Goal: Information Seeking & Learning: Learn about a topic

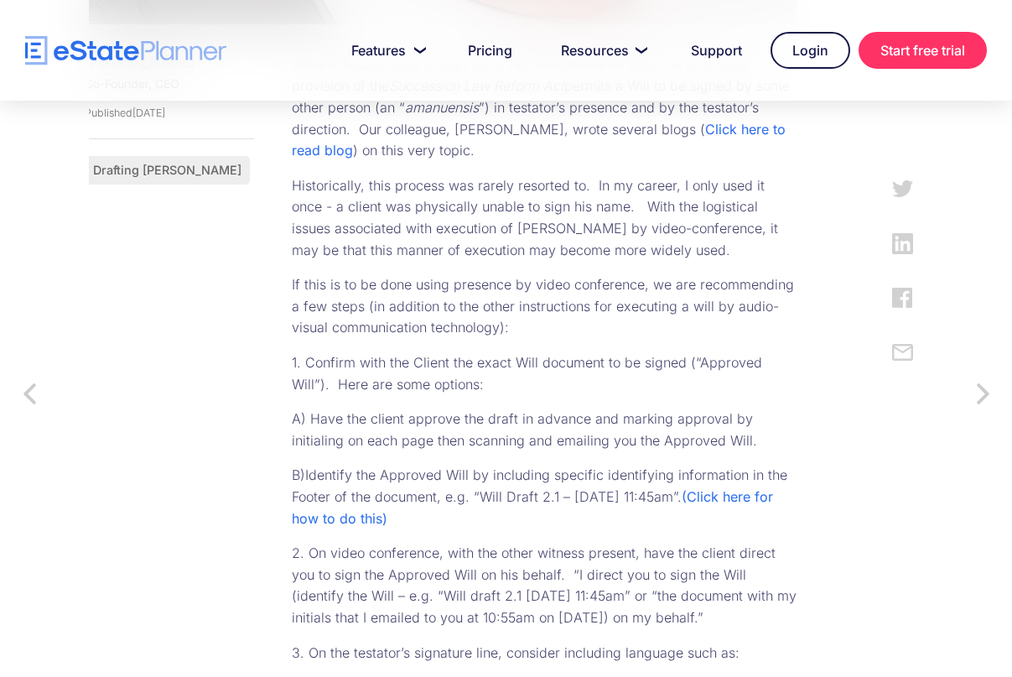
scroll to position [824, 0]
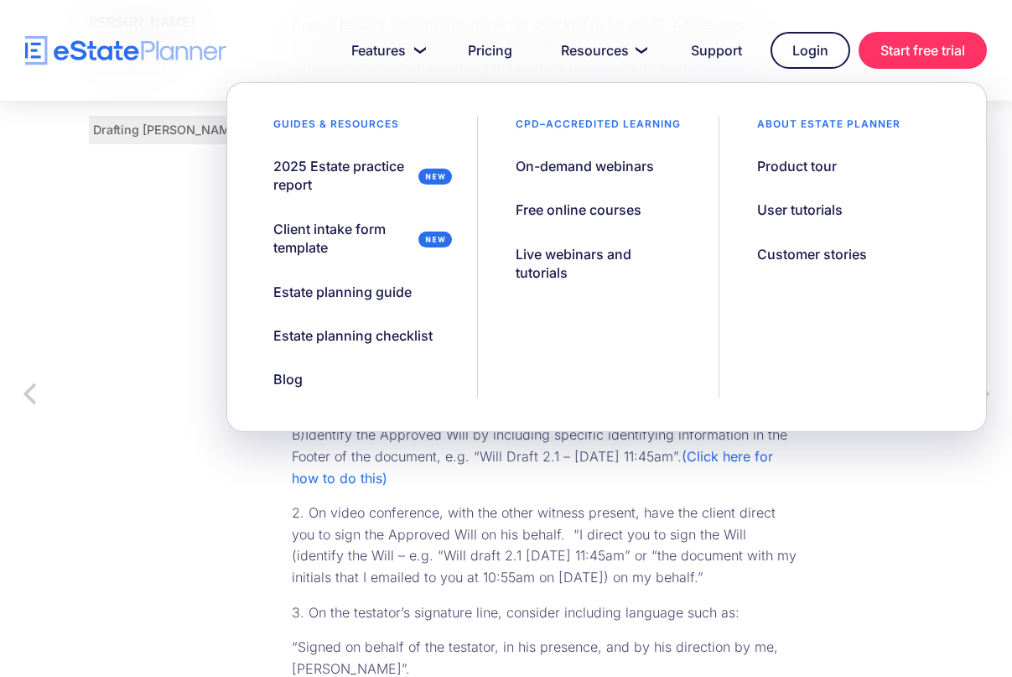
click at [868, 558] on div "News Signing a Testator’s Will for them - Using an Amanuensis Jordan Atin Co-Fo…" at bounding box center [506, 606] width 834 height 2464
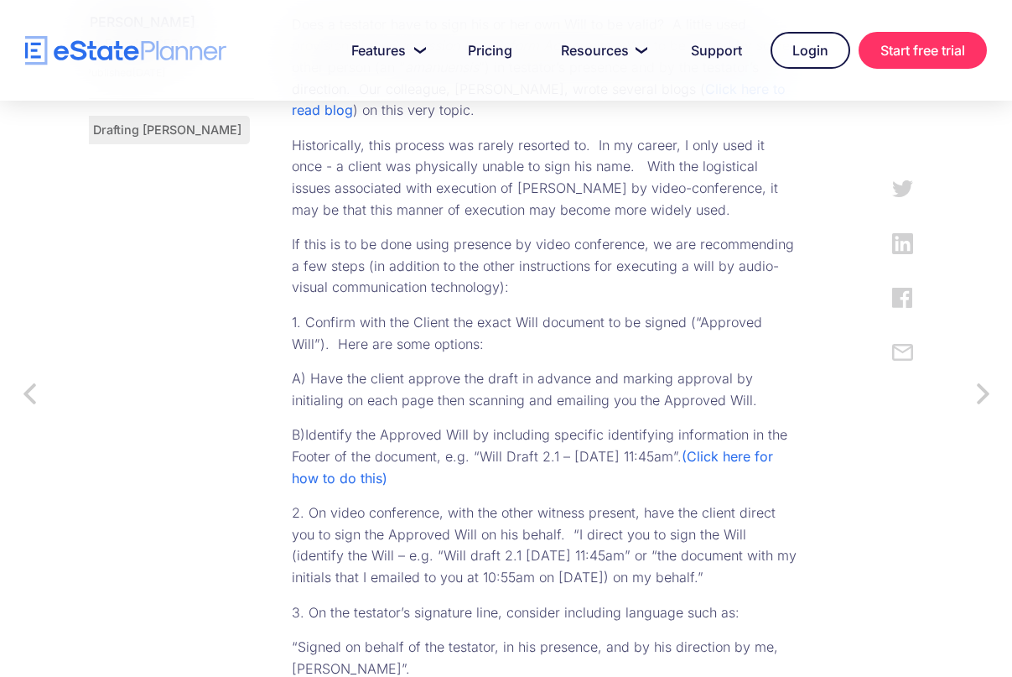
click at [830, 475] on div "News Signing a Testator’s Will for them - Using an Amanuensis Jordan Atin Co-Fo…" at bounding box center [506, 606] width 834 height 2464
click at [839, 474] on div "News Signing a Testator’s Will for them - Using an Amanuensis Jordan Atin Co-Fo…" at bounding box center [506, 606] width 834 height 2464
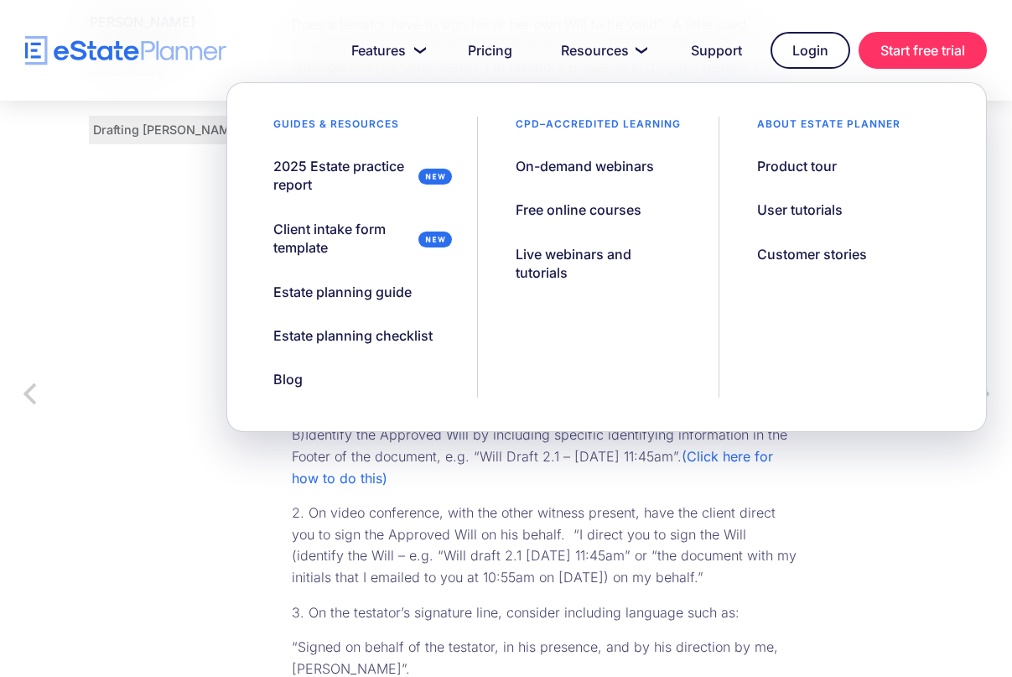
click at [835, 534] on div "News Signing a Testator’s Will for them - Using an Amanuensis Jordan Atin Co-Fo…" at bounding box center [506, 606] width 834 height 2464
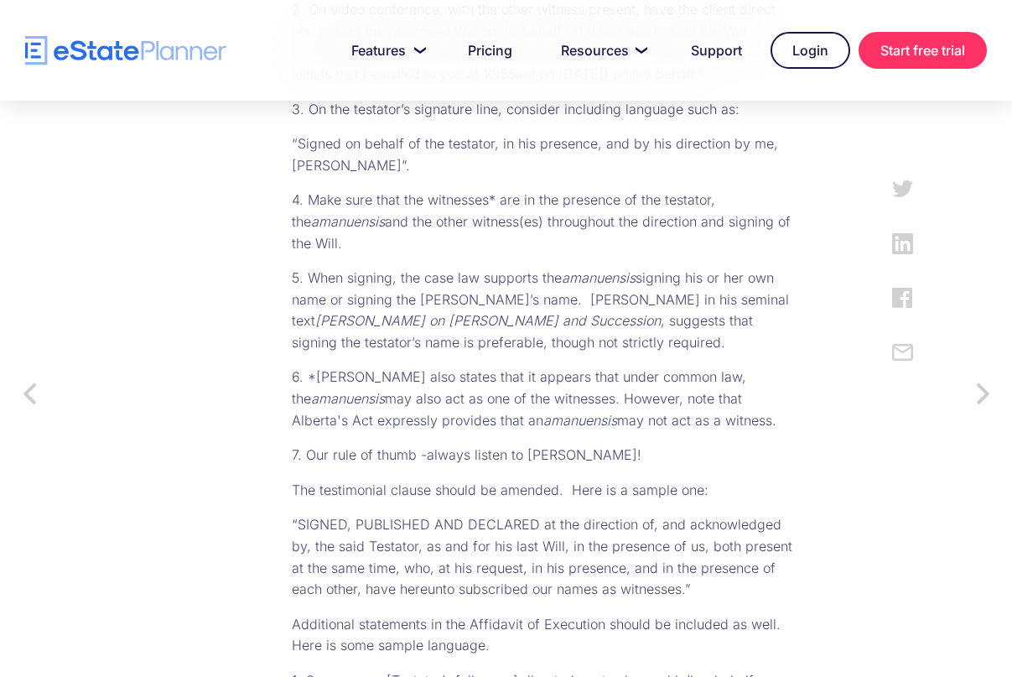
scroll to position [1243, 0]
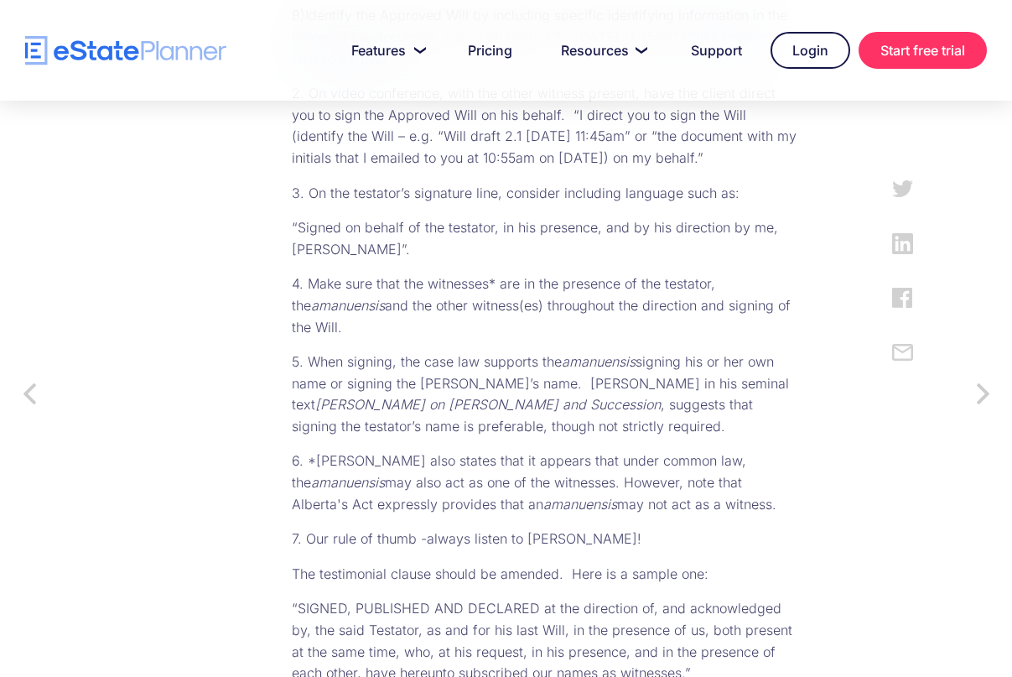
click at [319, 483] on em "amanuensis" at bounding box center [348, 482] width 74 height 17
copy p "amanuensis"
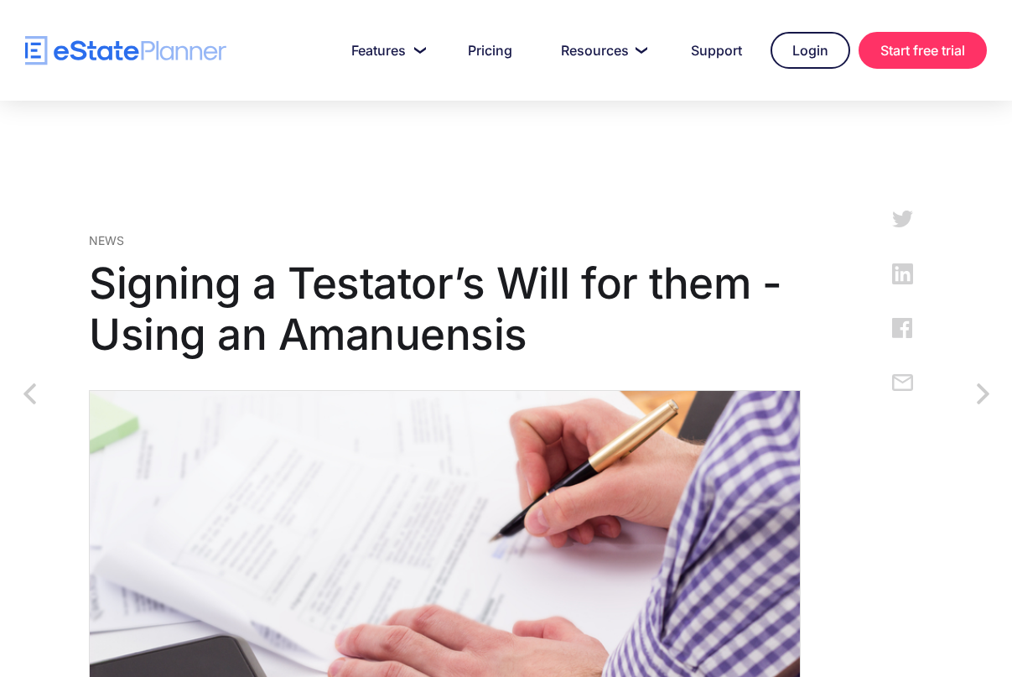
click at [548, 281] on h1 "Signing a Testator’s Will for them - Using an Amanuensis" at bounding box center [445, 308] width 712 height 103
click at [549, 282] on h1 "Signing a Testator’s Will for them - Using an Amanuensis" at bounding box center [445, 308] width 712 height 103
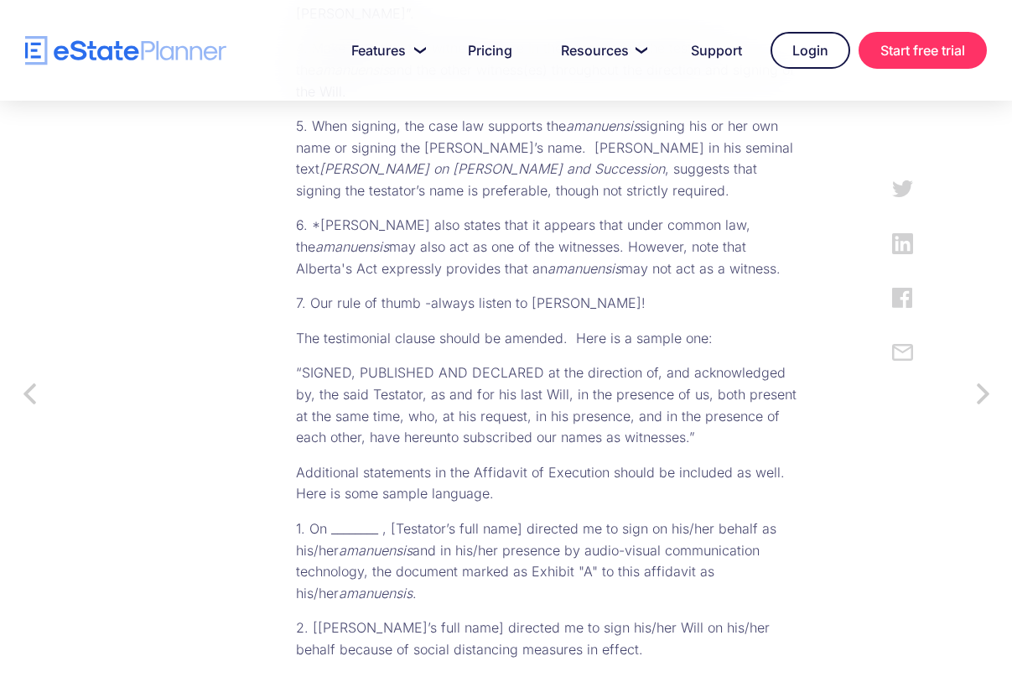
scroll to position [1509, 0]
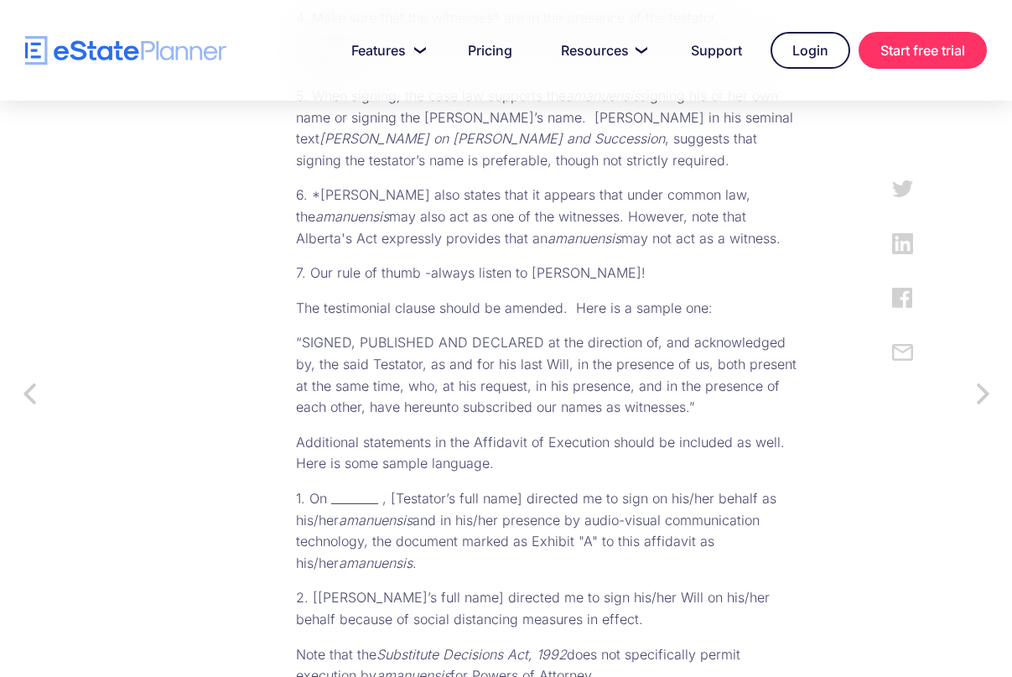
click at [565, 343] on p "“SIGNED, PUBLISHED AND DECLARED at the direction of, and acknowledged by, the s…" at bounding box center [548, 375] width 505 height 86
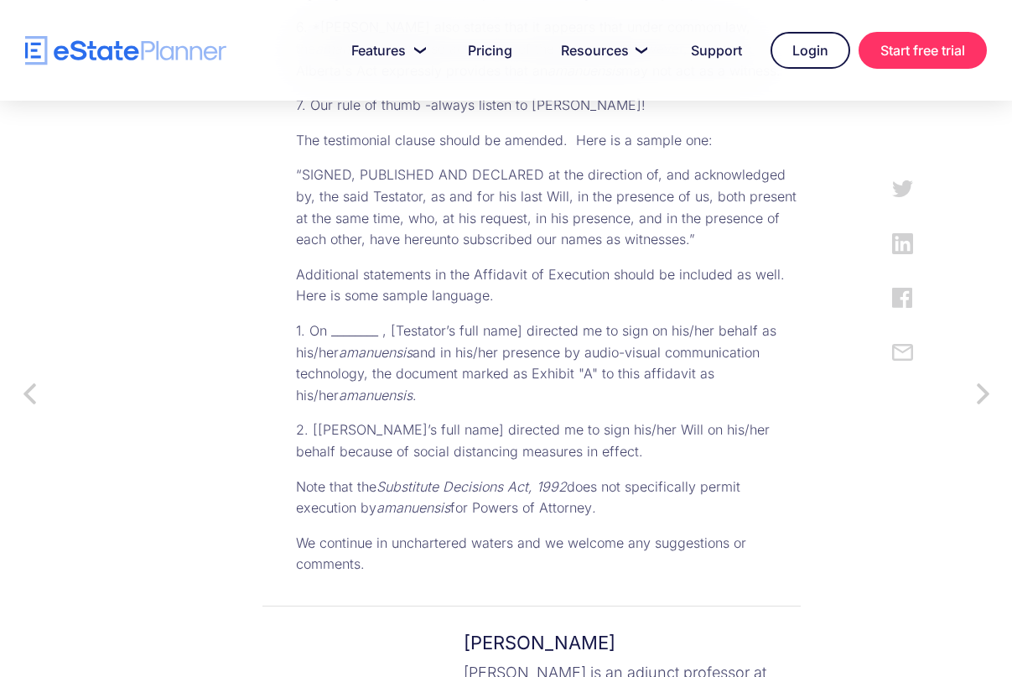
scroll to position [1593, 0]
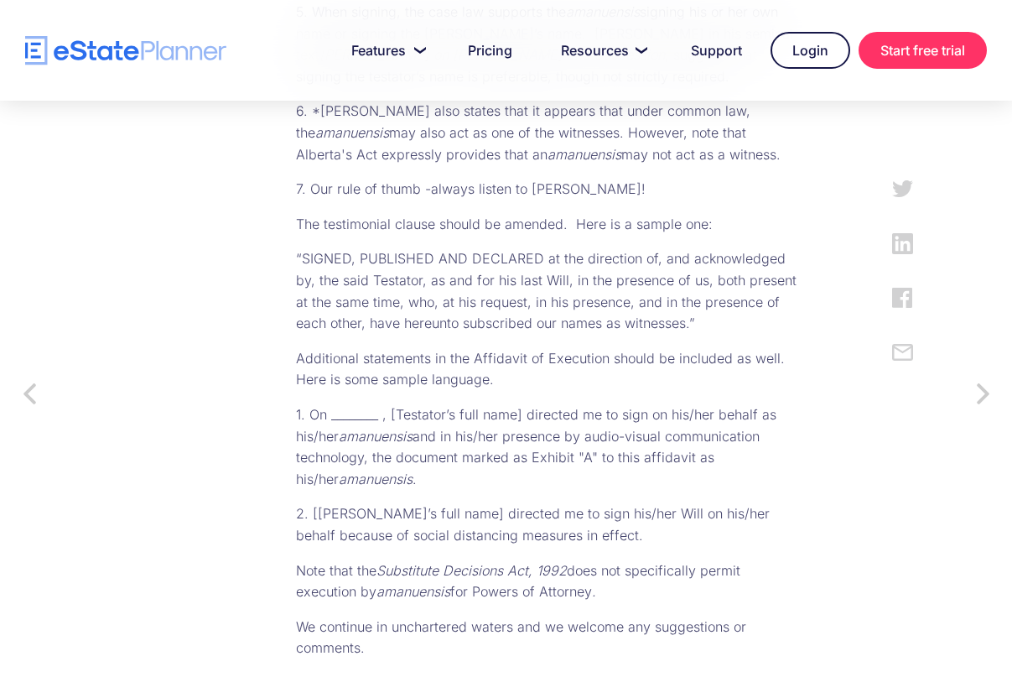
click at [532, 512] on p "2. [[PERSON_NAME]’s full name] directed me to sign his/her Will on his/her beha…" at bounding box center [548, 524] width 505 height 43
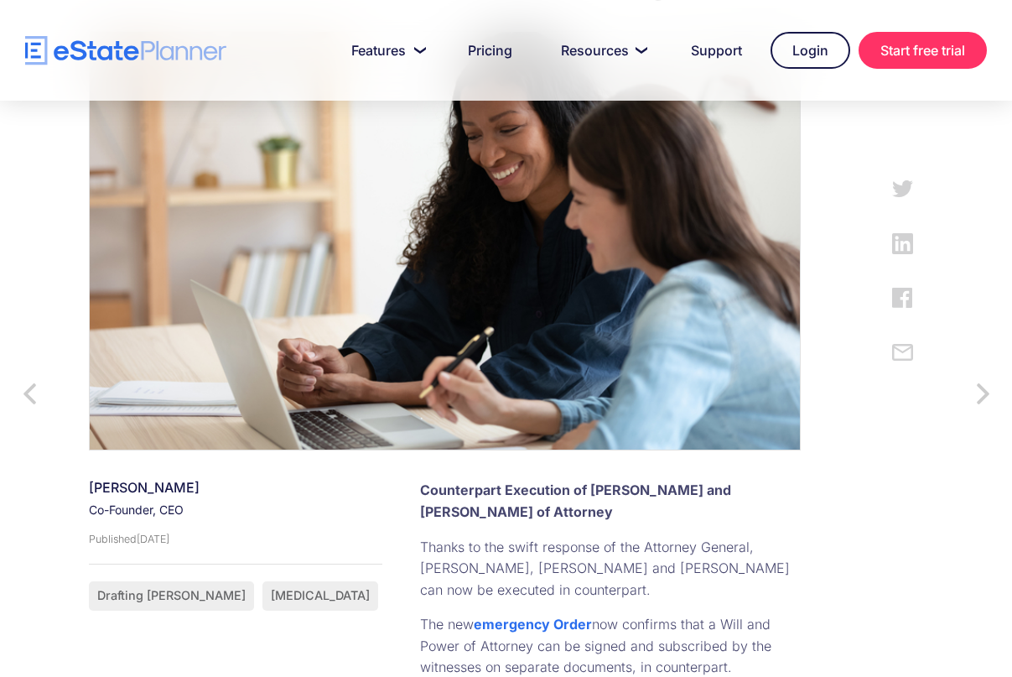
scroll to position [419, 0]
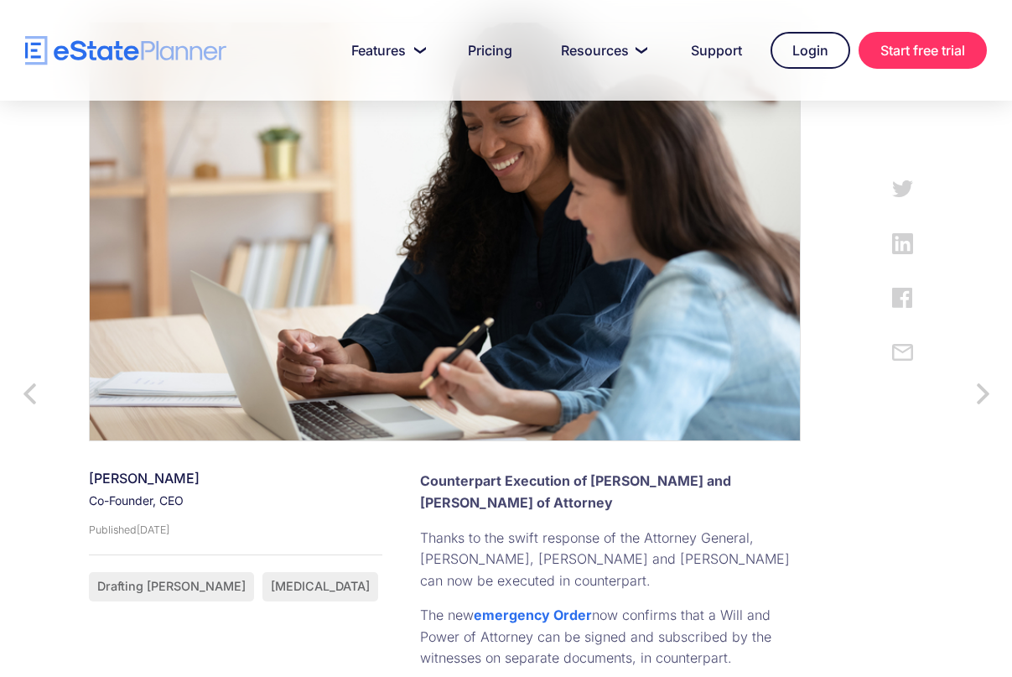
click at [676, 527] on p "Thanks to the swift response of the Attorney General, Doug Downey, Wills and Po…" at bounding box center [610, 559] width 381 height 65
click at [645, 527] on p "Thanks to the swift response of the Attorney General, Doug Downey, Wills and Po…" at bounding box center [610, 559] width 381 height 65
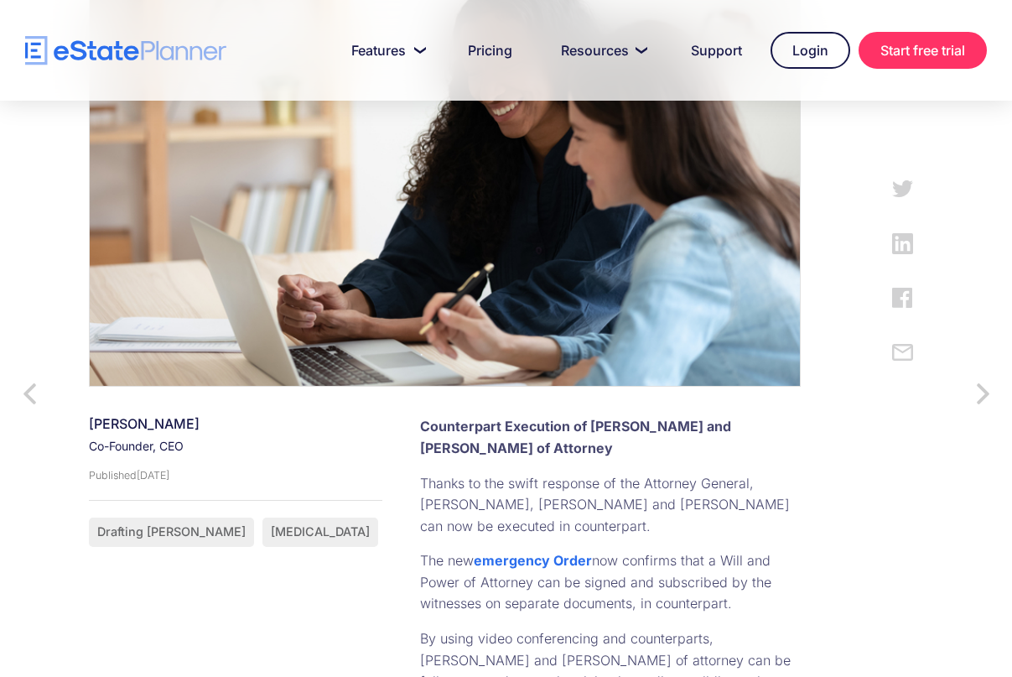
scroll to position [503, 0]
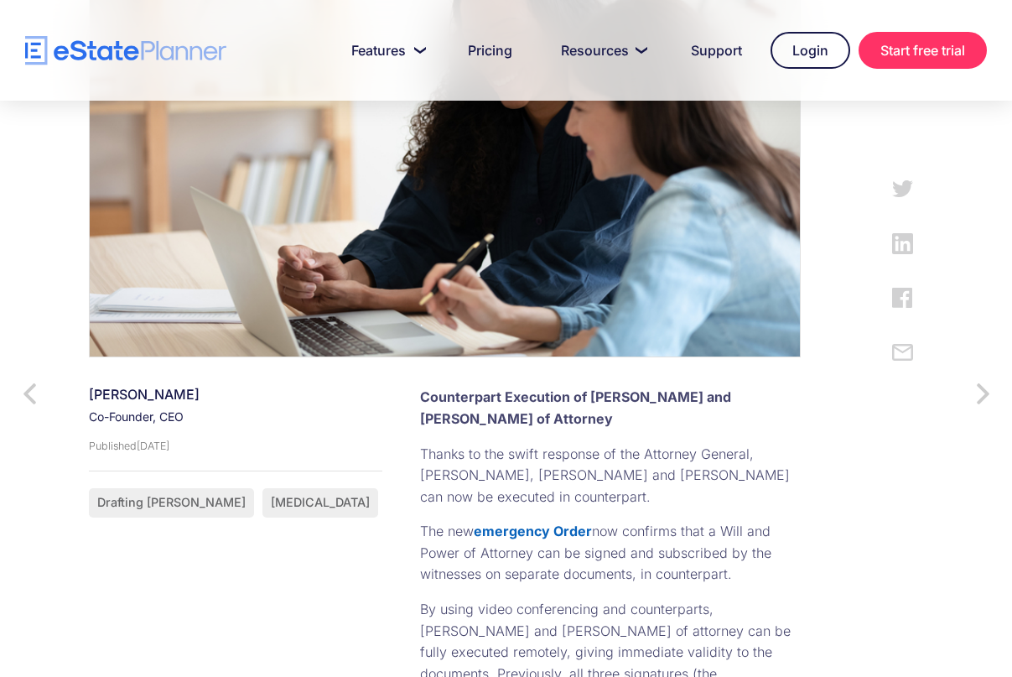
click at [474, 522] on strong "emergency Order" at bounding box center [533, 530] width 118 height 17
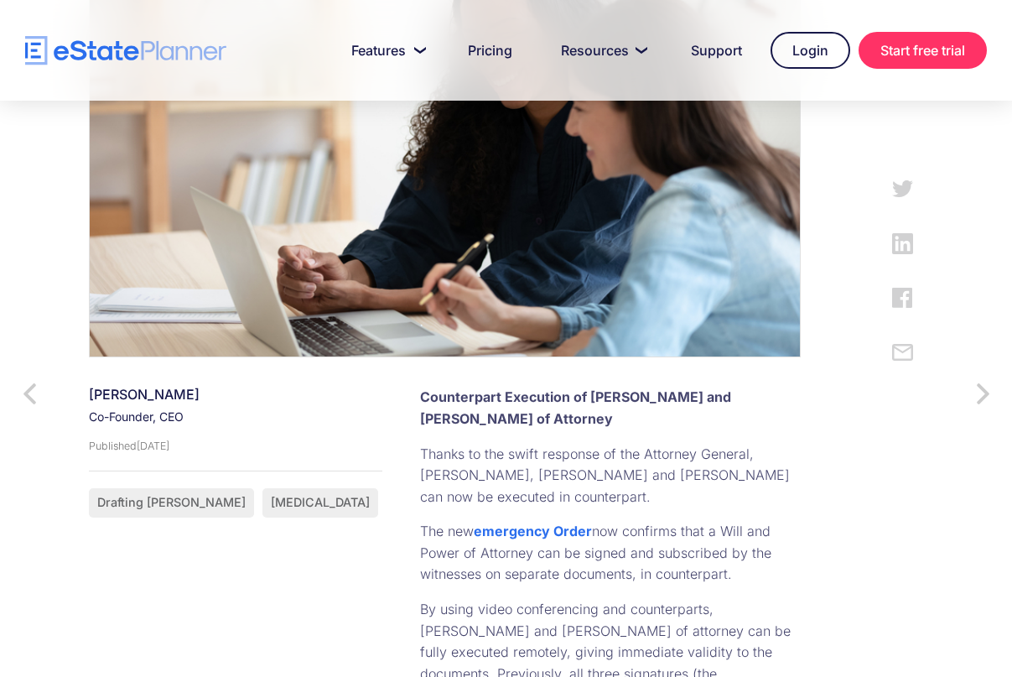
click at [612, 521] on p "The new emergency Order now confirms that a Will and Power of Attorney can be s…" at bounding box center [610, 553] width 381 height 65
click at [575, 521] on p "The new emergency Order now confirms that a Will and Power of Attorney can be s…" at bounding box center [610, 553] width 381 height 65
click at [568, 521] on p "The new emergency Order now confirms that a Will and Power of Attorney can be s…" at bounding box center [610, 553] width 381 height 65
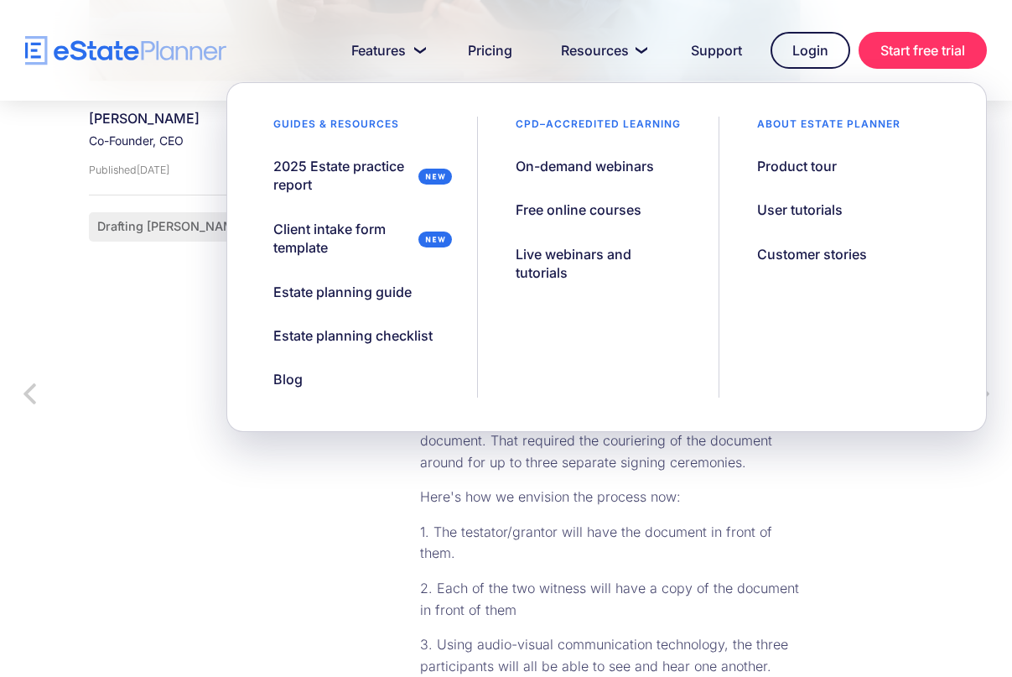
scroll to position [838, 0]
